Goal: Task Accomplishment & Management: Use online tool/utility

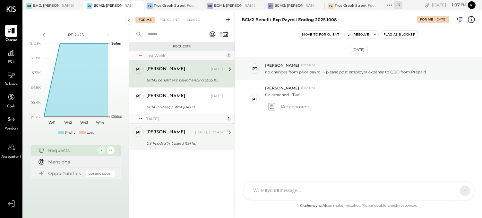
click at [168, 139] on div "Pam T Luo Yesterday, 11:22 AM US Foods Stmt dated 10/11/2025 attached" at bounding box center [184, 137] width 77 height 20
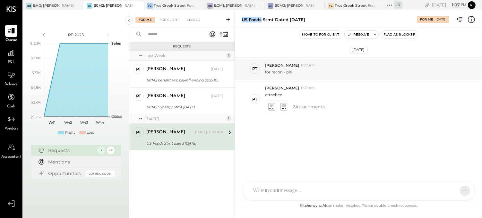
drag, startPoint x: 241, startPoint y: 20, endPoint x: 262, endPoint y: 20, distance: 20.2
click at [262, 20] on div "US Foods Stmt dated [DATE]" at bounding box center [274, 20] width 64 height 6
copy div "US Foods"
click at [376, 35] on icon at bounding box center [375, 34] width 4 height 4
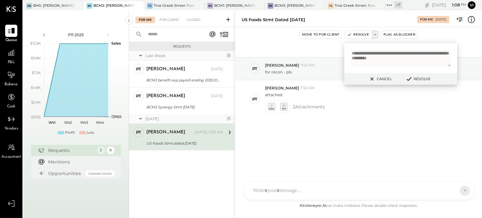
type textarea "**********"
click at [419, 81] on button "Resolve" at bounding box center [417, 79] width 29 height 8
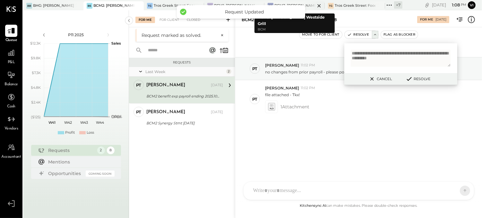
click at [312, 5] on div at bounding box center [313, 5] width 22 height 9
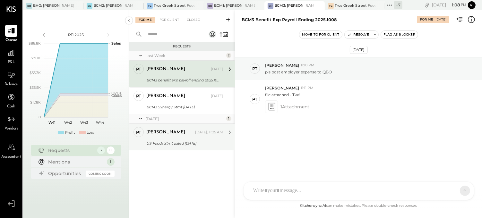
click at [179, 133] on div "[PERSON_NAME]" at bounding box center [170, 132] width 48 height 6
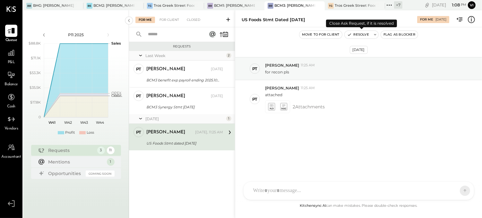
click at [375, 34] on icon at bounding box center [375, 34] width 4 height 4
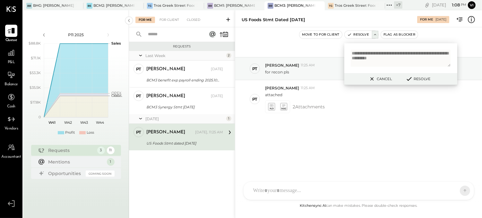
type textarea "**********"
click at [419, 80] on button "Resolve" at bounding box center [417, 79] width 29 height 8
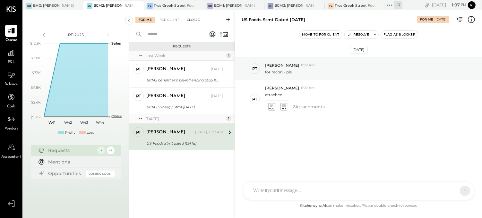
click at [193, 19] on div "Closed" at bounding box center [194, 20] width 20 height 6
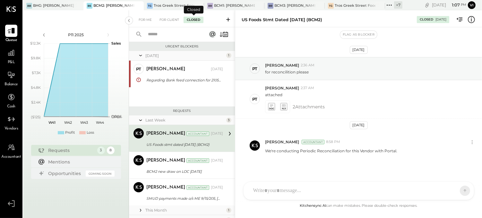
scroll to position [4, 0]
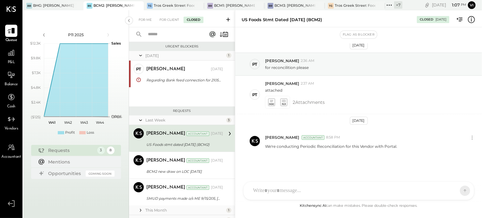
click at [182, 32] on input "text" at bounding box center [173, 34] width 58 height 11
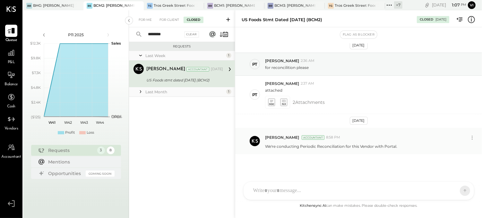
type input "********"
click at [301, 148] on p "We're conducting Periodic Reconciliation for this Vendor with Portal." at bounding box center [331, 146] width 132 height 5
copy div "We're conducting Periodic Reconciliation for this Vendor with Portal. C [PERSON…"
